Goal: Task Accomplishment & Management: Manage account settings

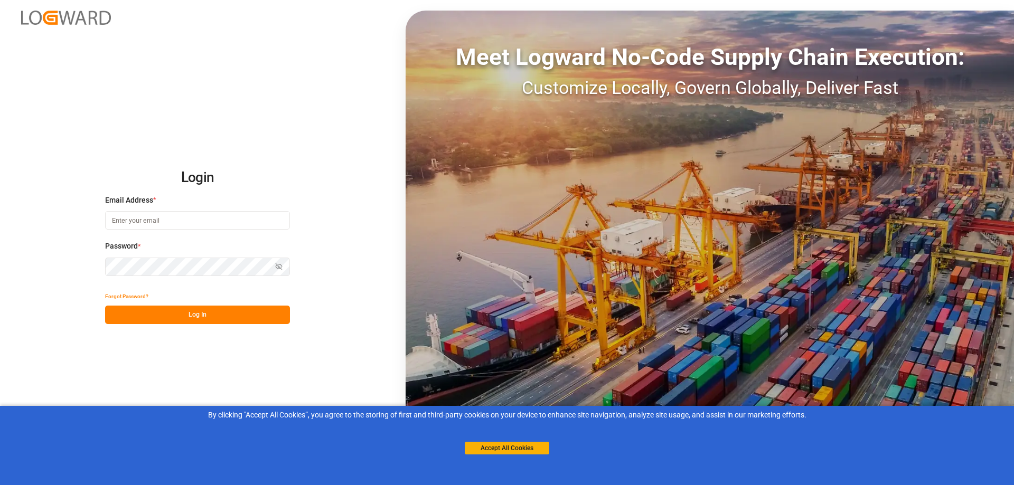
click at [230, 223] on input at bounding box center [197, 220] width 185 height 18
drag, startPoint x: 995, startPoint y: 3, endPoint x: 334, endPoint y: 186, distance: 685.7
click at [334, 186] on div "Login Email Address * Email is required. Password * Show password Password is r…" at bounding box center [507, 242] width 1014 height 485
click at [173, 223] on input at bounding box center [197, 220] width 185 height 18
click at [173, 222] on input at bounding box center [197, 220] width 185 height 18
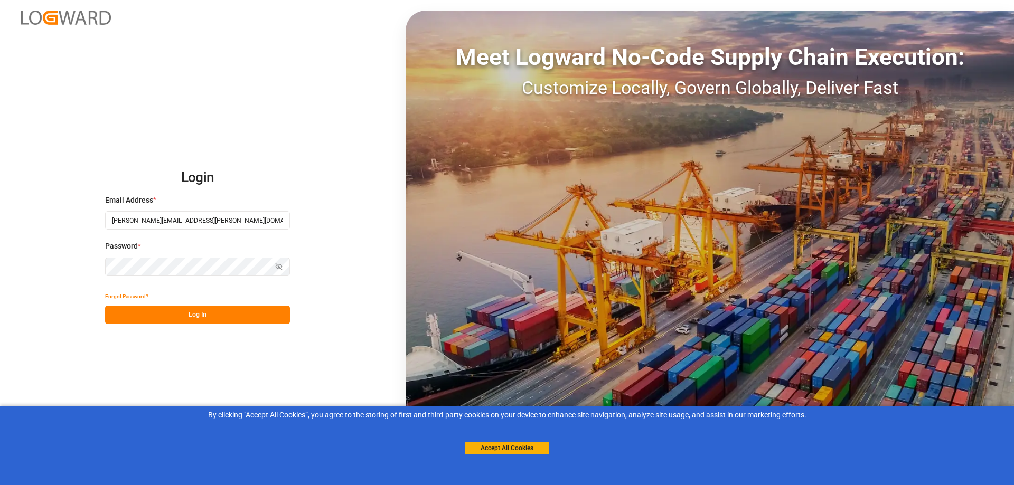
type input "[PERSON_NAME][EMAIL_ADDRESS][PERSON_NAME][DOMAIN_NAME]"
click at [180, 317] on button "Log In" at bounding box center [197, 315] width 185 height 18
click at [531, 452] on button "Accept All Cookies" at bounding box center [507, 448] width 85 height 13
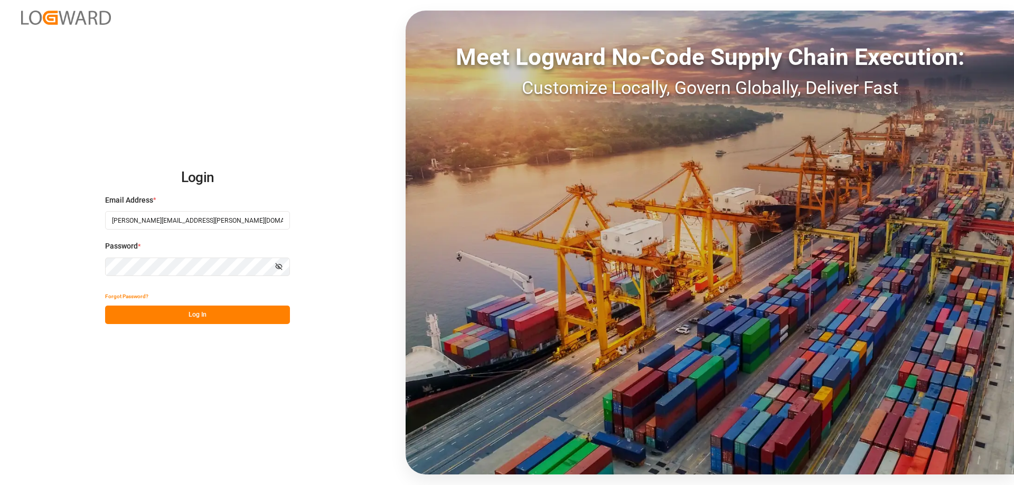
click at [130, 314] on button "Log In" at bounding box center [197, 315] width 185 height 18
click at [127, 299] on button "Forgot Password?" at bounding box center [126, 296] width 43 height 18
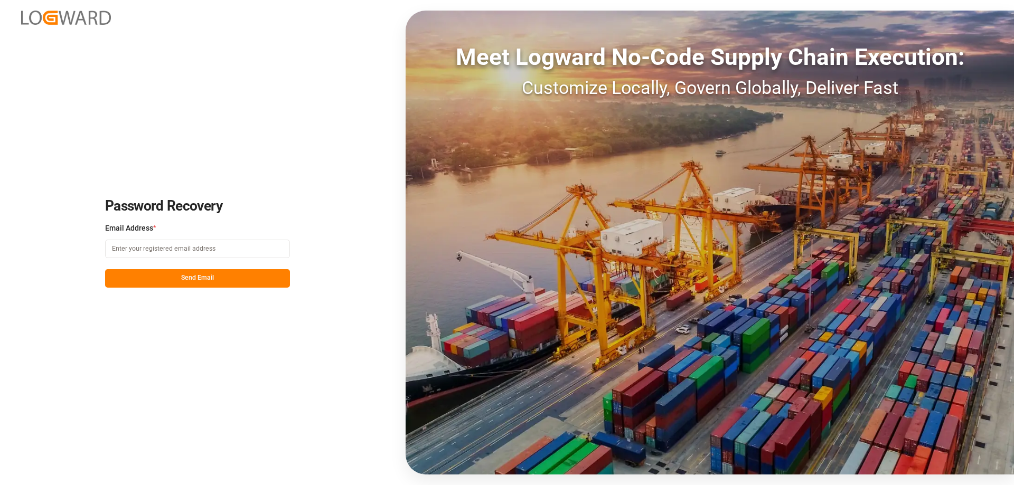
click at [164, 255] on input at bounding box center [197, 249] width 185 height 18
type input "[PERSON_NAME][EMAIL_ADDRESS][PERSON_NAME][DOMAIN_NAME]"
click at [176, 271] on button "Send Email" at bounding box center [197, 278] width 185 height 18
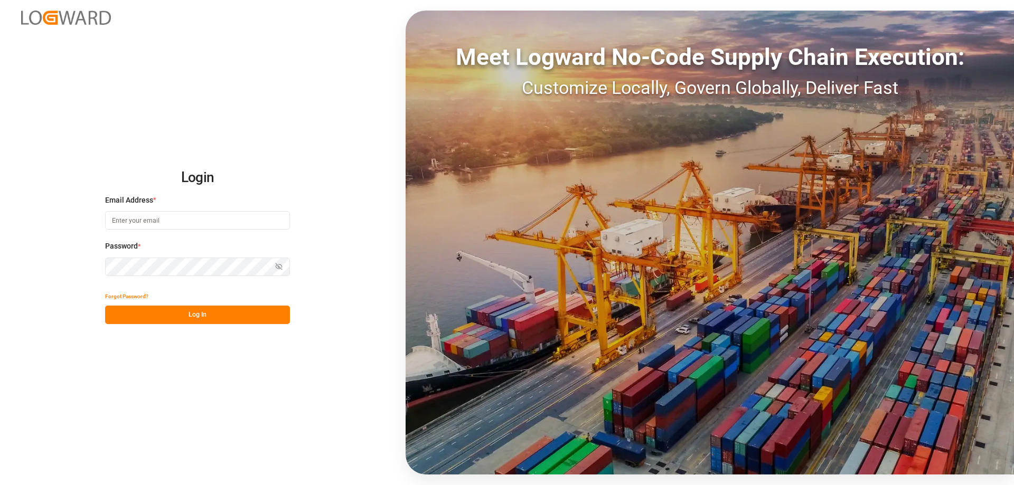
click at [181, 226] on input at bounding box center [197, 220] width 185 height 18
type input "[PERSON_NAME][EMAIL_ADDRESS][PERSON_NAME][DOMAIN_NAME]"
click at [195, 320] on button "Log In" at bounding box center [197, 315] width 185 height 18
